Goal: Task Accomplishment & Management: Use online tool/utility

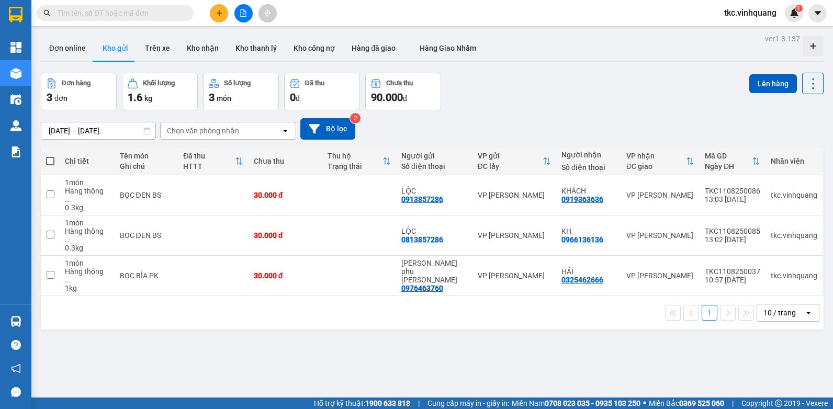
click at [51, 163] on span at bounding box center [50, 161] width 8 height 8
click at [50, 156] on input "checkbox" at bounding box center [50, 156] width 0 height 0
checkbox input "true"
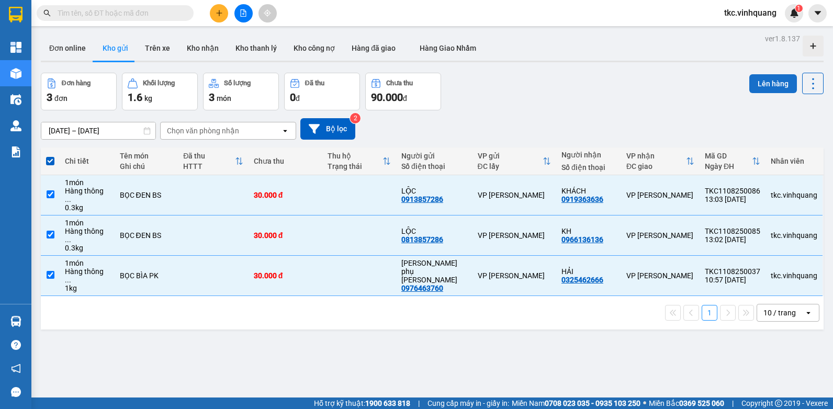
click at [758, 86] on button "Lên hàng" at bounding box center [773, 83] width 48 height 19
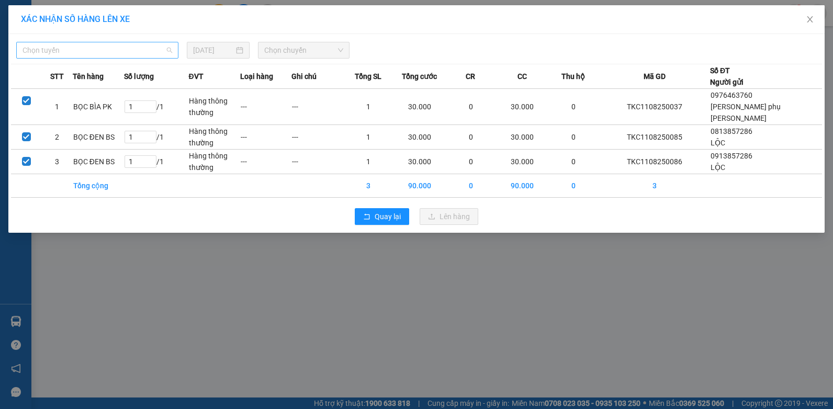
click at [61, 49] on span "Chọn tuyến" at bounding box center [97, 50] width 150 height 16
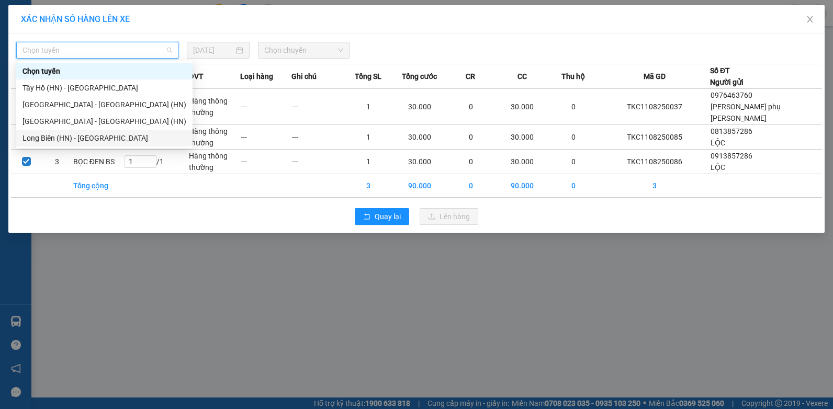
click at [88, 135] on div "Long Biên (HN) - [GEOGRAPHIC_DATA]" at bounding box center [104, 138] width 164 height 12
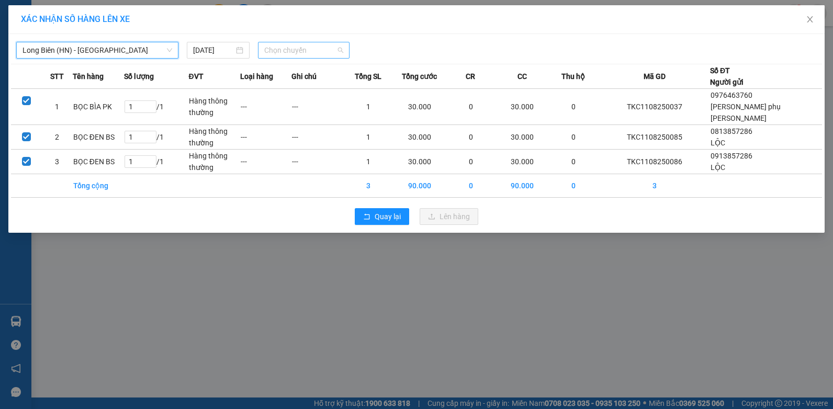
click at [314, 53] on span "Chọn chuyến" at bounding box center [303, 50] width 78 height 16
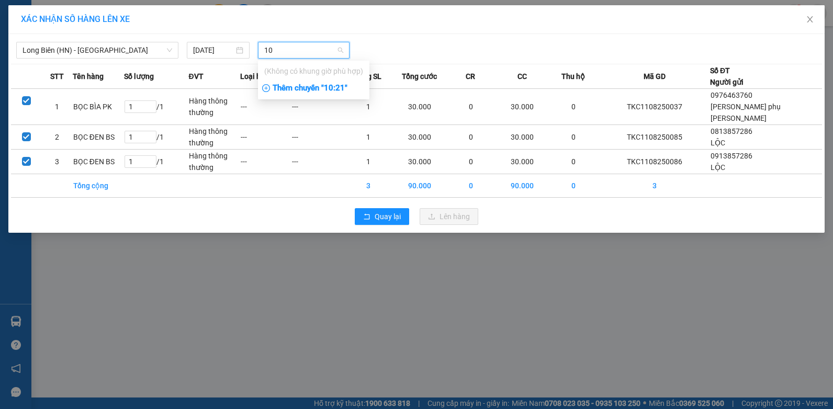
type input "1"
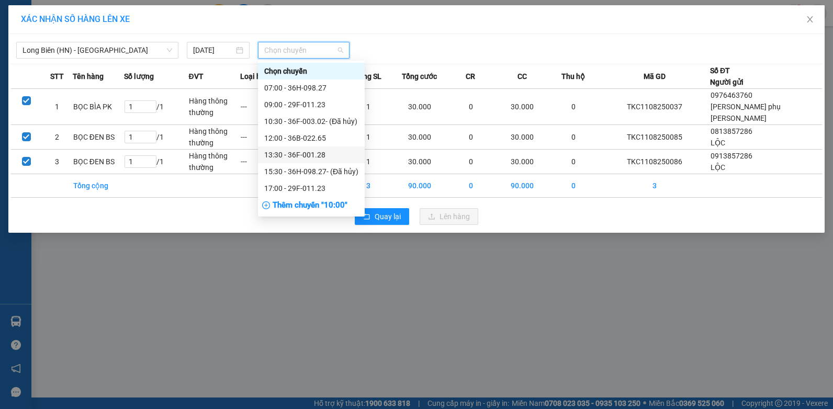
click at [312, 153] on div "13:30 - 36F-001.28" at bounding box center [311, 155] width 94 height 12
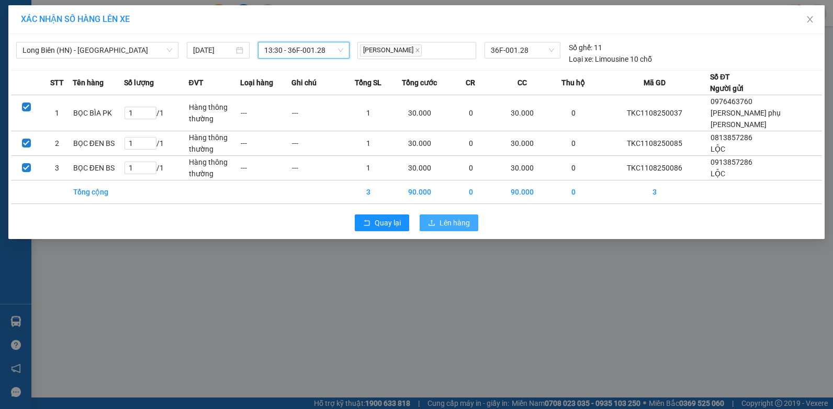
click at [445, 217] on span "Lên hàng" at bounding box center [454, 223] width 30 height 12
